Goal: Transaction & Acquisition: Purchase product/service

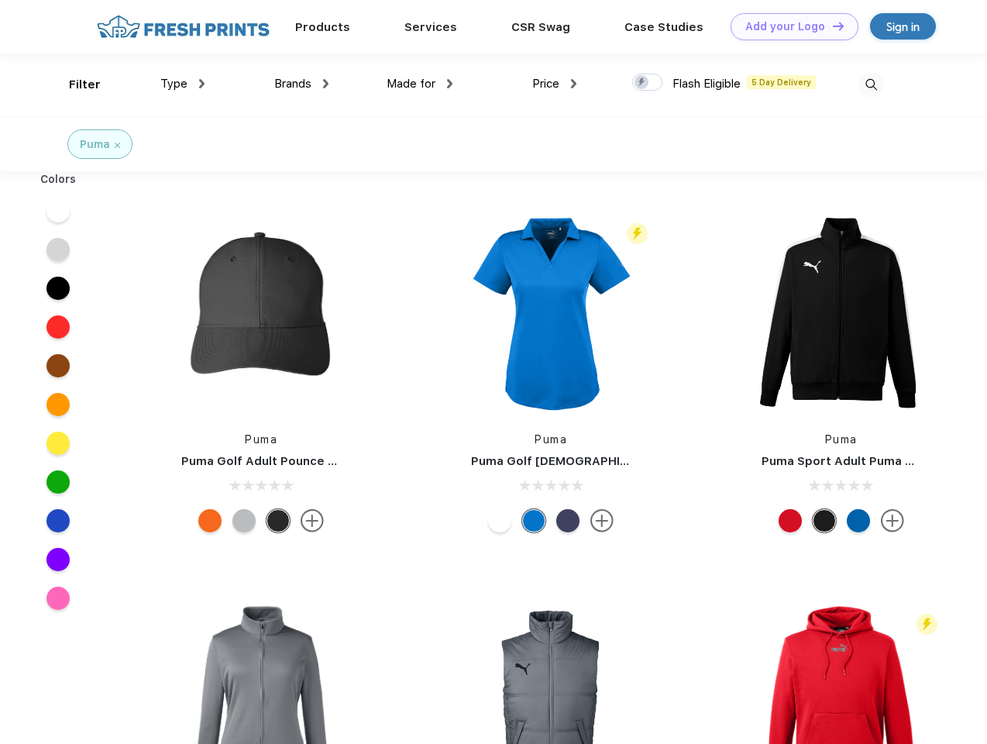
click at [789, 26] on link "Add your Logo Design Tool" at bounding box center [795, 26] width 128 height 27
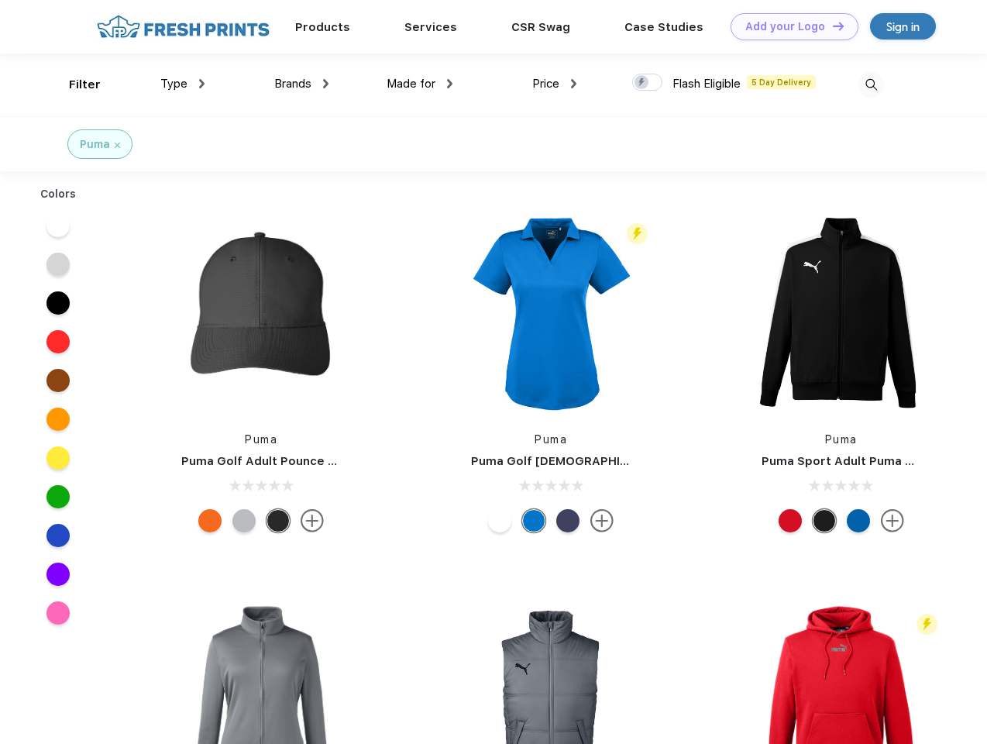
click at [0, 0] on div "Design Tool" at bounding box center [0, 0] width 0 height 0
click at [831, 26] on link "Add your Logo Design Tool" at bounding box center [795, 26] width 128 height 27
click at [74, 84] on div "Filter" at bounding box center [85, 85] width 32 height 18
click at [183, 84] on span "Type" at bounding box center [173, 84] width 27 height 14
click at [301, 84] on span "Brands" at bounding box center [292, 84] width 37 height 14
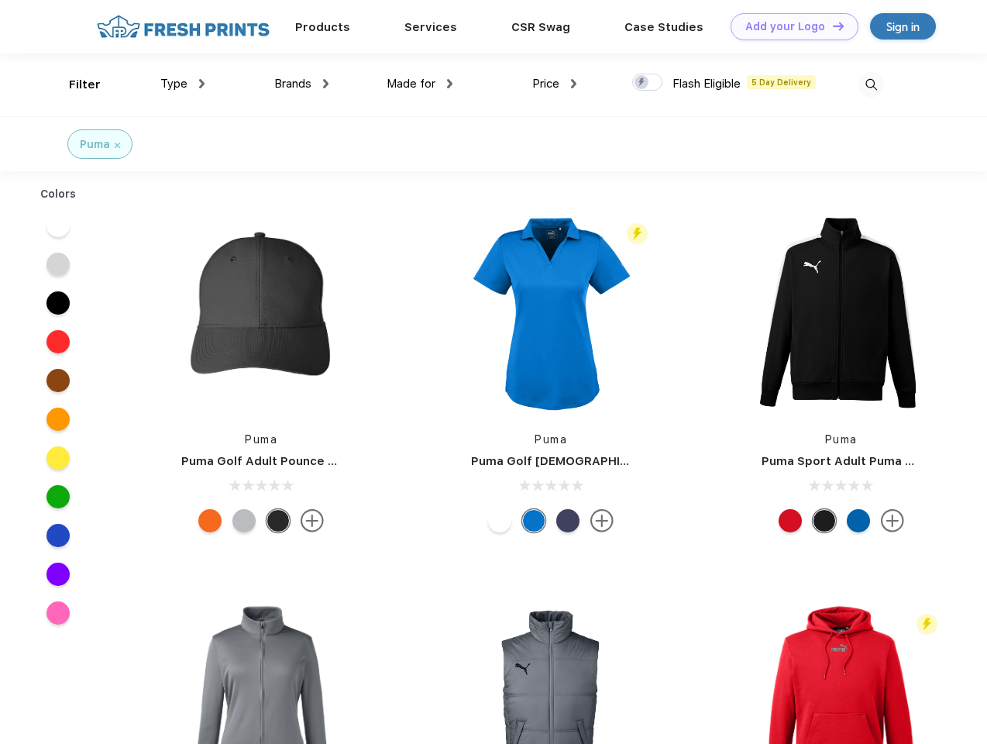
click at [420, 84] on span "Made for" at bounding box center [411, 84] width 49 height 14
click at [555, 84] on span "Price" at bounding box center [545, 84] width 27 height 14
click at [648, 83] on div at bounding box center [647, 82] width 30 height 17
click at [642, 83] on input "checkbox" at bounding box center [637, 78] width 10 height 10
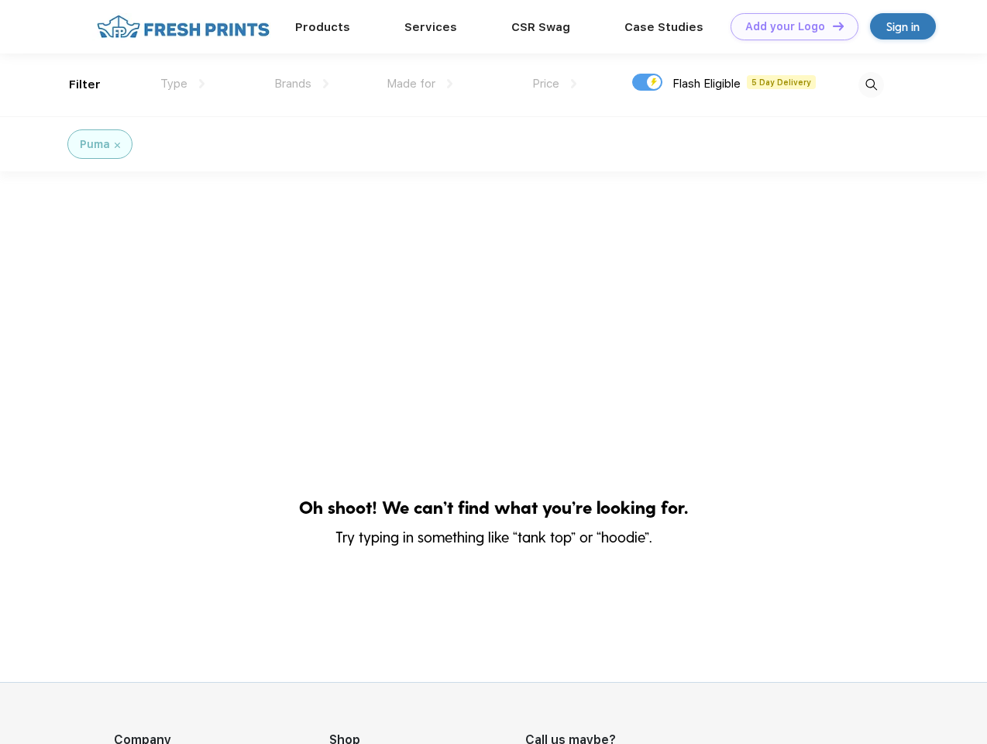
click at [871, 84] on img at bounding box center [871, 85] width 26 height 26
